Goal: Task Accomplishment & Management: Complete application form

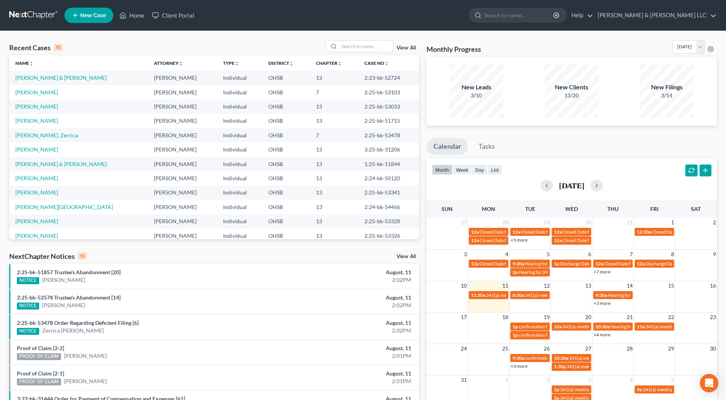
drag, startPoint x: 0, startPoint y: 0, endPoint x: 374, endPoint y: 43, distance: 376.1
click at [374, 43] on input "search" at bounding box center [366, 46] width 54 height 11
type input "justice"
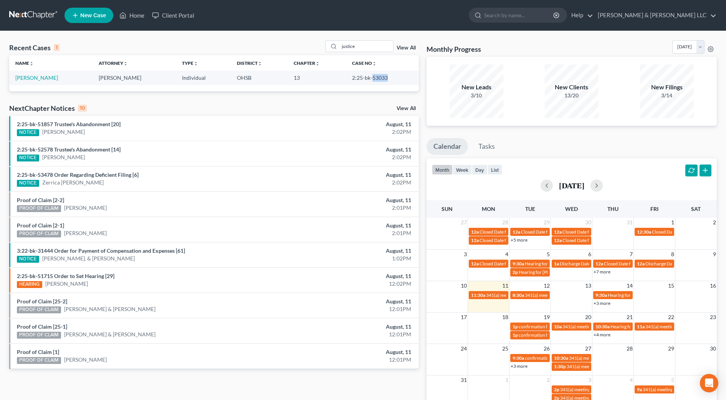
drag, startPoint x: 390, startPoint y: 78, endPoint x: 371, endPoint y: 79, distance: 18.8
click at [371, 79] on td "2:25-bk-53033" at bounding box center [382, 78] width 73 height 14
drag, startPoint x: 371, startPoint y: 79, endPoint x: 376, endPoint y: 79, distance: 4.6
copy td "53033"
click at [28, 78] on link "[PERSON_NAME]" at bounding box center [36, 77] width 43 height 7
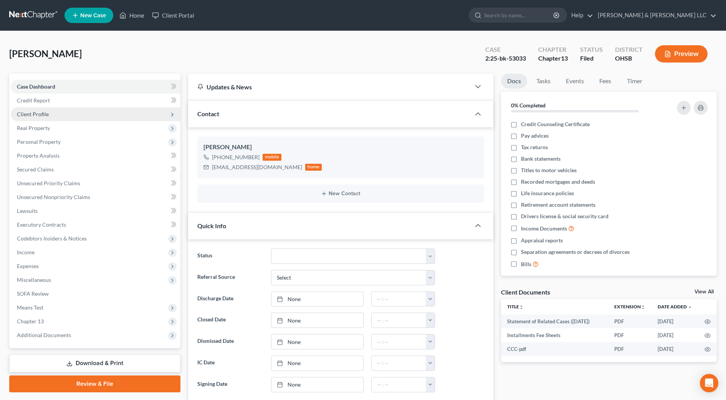
click at [40, 117] on span "Client Profile" at bounding box center [33, 114] width 32 height 7
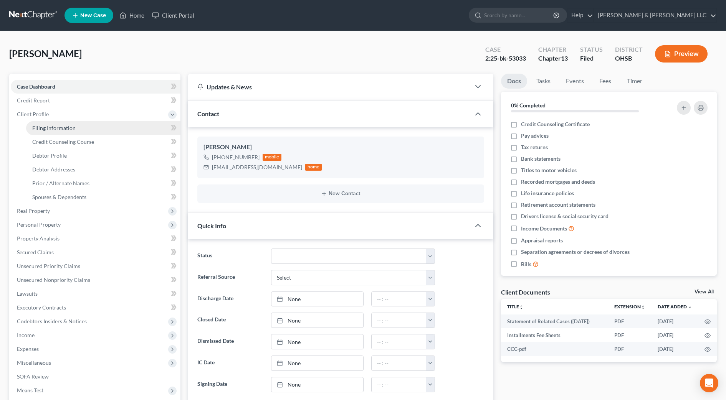
click at [41, 127] on span "Filing Information" at bounding box center [53, 128] width 43 height 7
select select "1"
select select "0"
select select "3"
select select "36"
